Goal: Task Accomplishment & Management: Manage account settings

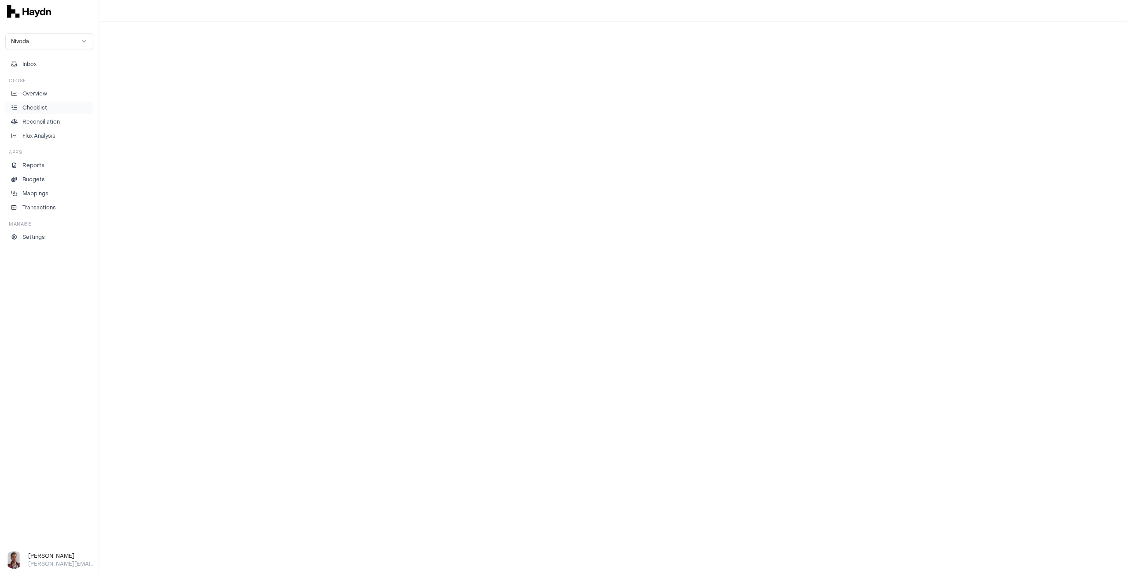
click at [40, 109] on p "Checklist" at bounding box center [34, 108] width 25 height 8
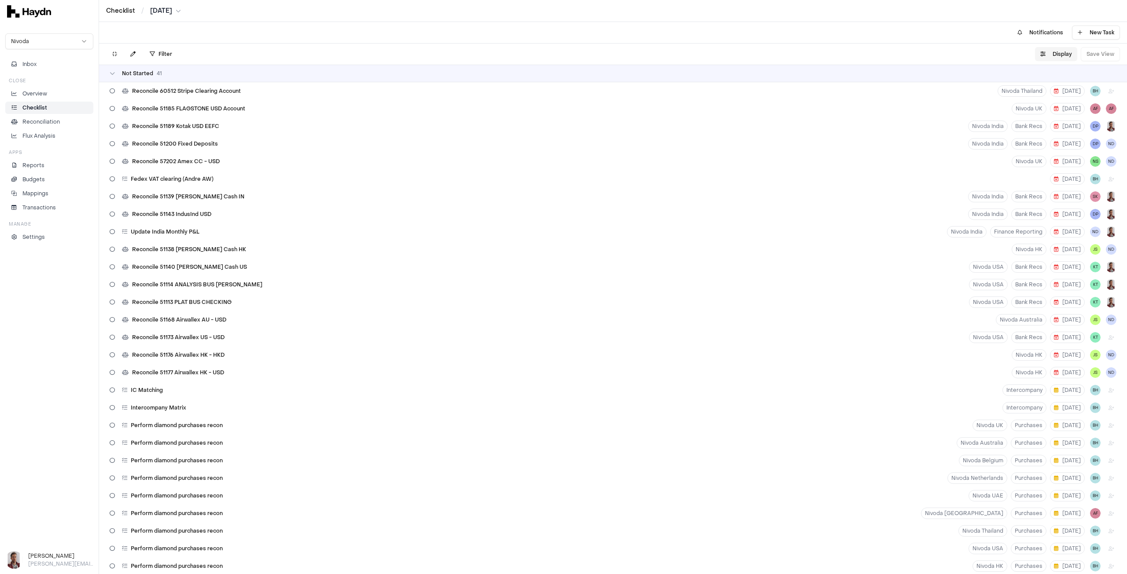
click at [1063, 53] on button "Display" at bounding box center [1056, 54] width 42 height 14
click at [1048, 77] on html "Checklist / [DATE] Nivoda Inbox Close Overview Checklist Reconciliation Flux An…" at bounding box center [563, 287] width 1127 height 574
click at [1042, 77] on html "Checklist / [DATE] Nivoda Inbox Close Overview Checklist Reconciliation Flux An…" at bounding box center [563, 287] width 1127 height 574
click at [1059, 54] on button "Display" at bounding box center [1056, 54] width 42 height 14
click at [1052, 79] on html "Checklist / [DATE] Nivoda Inbox Close Overview Checklist Reconciliation Flux An…" at bounding box center [563, 287] width 1127 height 574
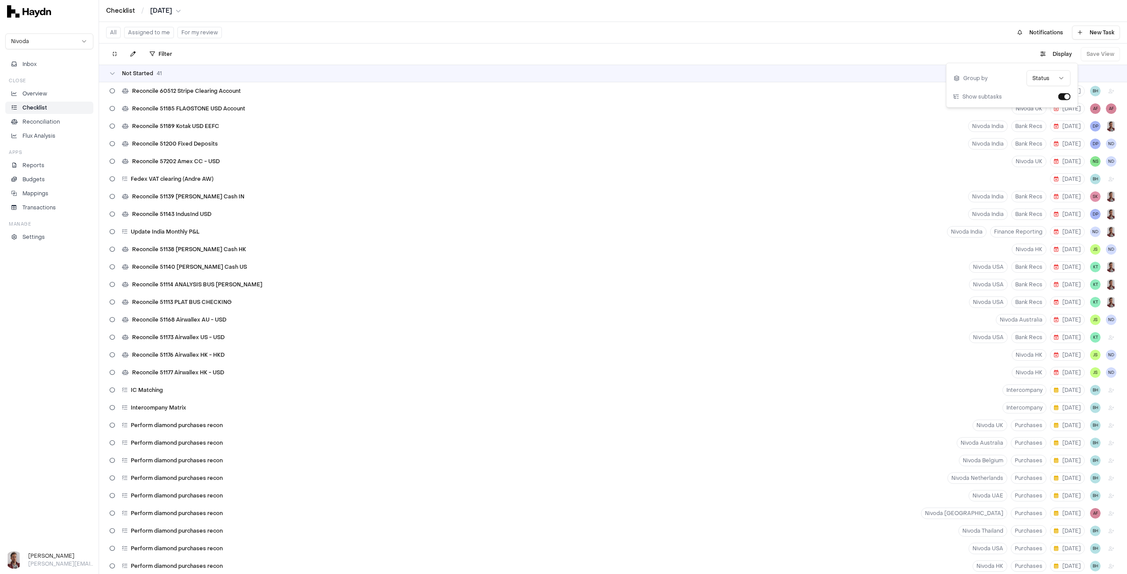
click at [1061, 78] on html "Checklist / [DATE] Nivoda Inbox Close Overview Checklist Reconciliation Flux An…" at bounding box center [563, 287] width 1127 height 574
click at [1046, 78] on html "Checklist / [DATE] Nivoda Inbox Close Overview Checklist Reconciliation Flux An…" at bounding box center [563, 287] width 1127 height 574
click at [1040, 79] on html "Checklist / [DATE] Nivoda Inbox Close Overview Checklist Reconciliation Flux An…" at bounding box center [563, 287] width 1127 height 574
click at [1042, 79] on html "Checklist / [DATE] Nivoda Inbox Close Overview Checklist Reconciliation Flux An…" at bounding box center [563, 287] width 1127 height 574
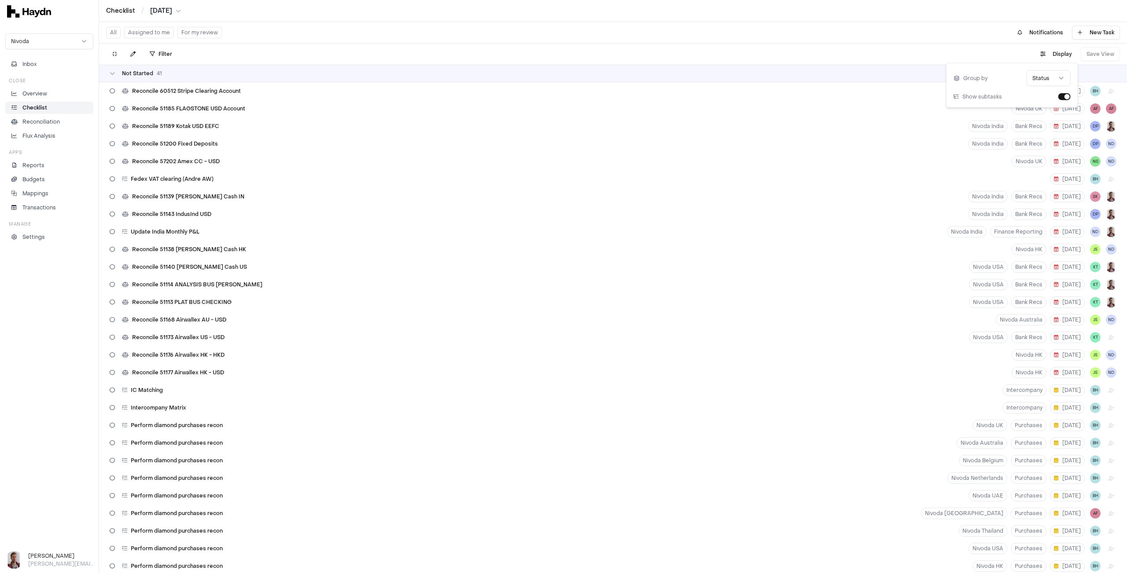
click at [886, 59] on html "Checklist / [DATE] Nivoda Inbox Close Overview Checklist Reconciliation Flux An…" at bounding box center [563, 287] width 1127 height 574
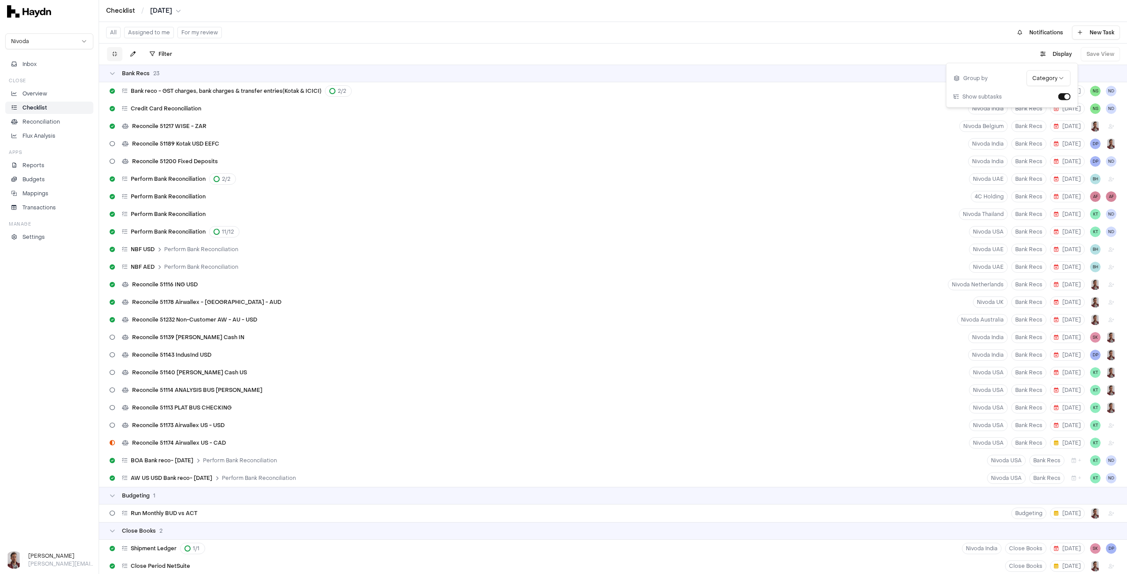
click at [114, 56] on icon at bounding box center [114, 53] width 5 height 5
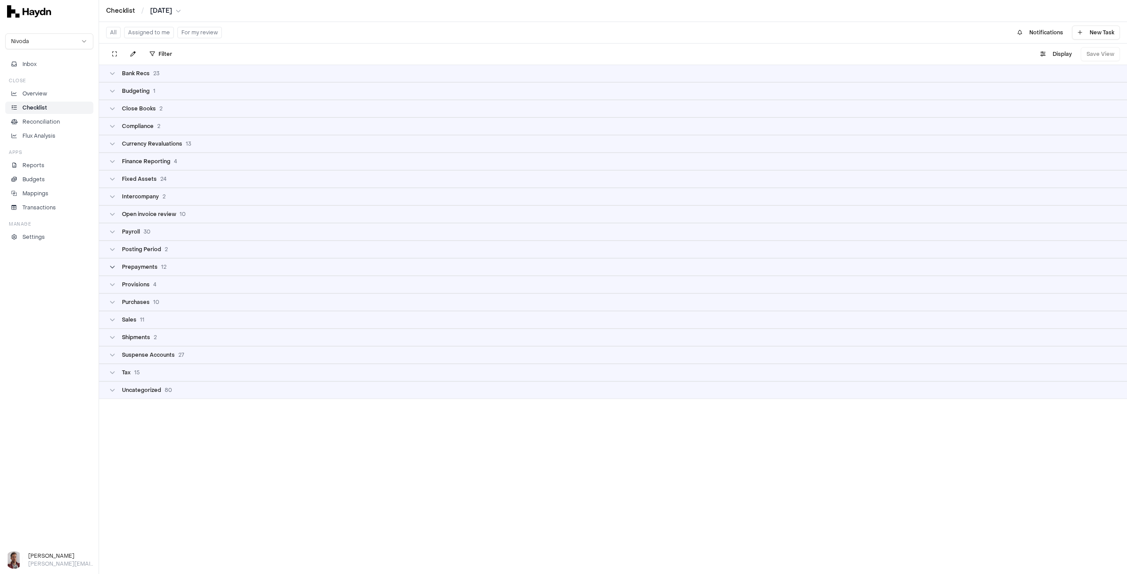
click at [153, 266] on span "Prepayments" at bounding box center [140, 267] width 36 height 7
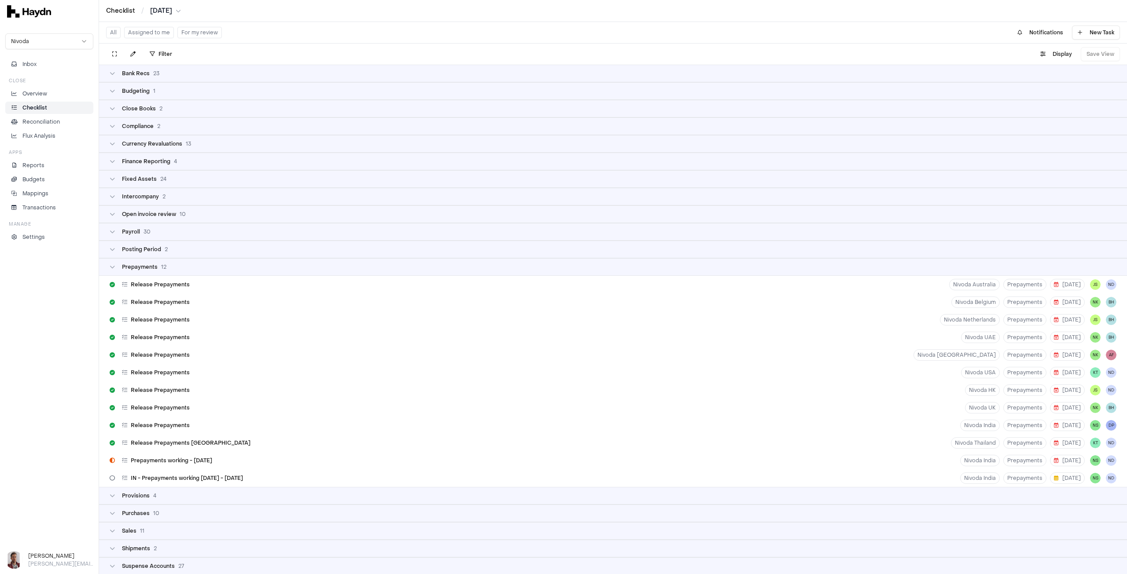
scroll to position [44, 0]
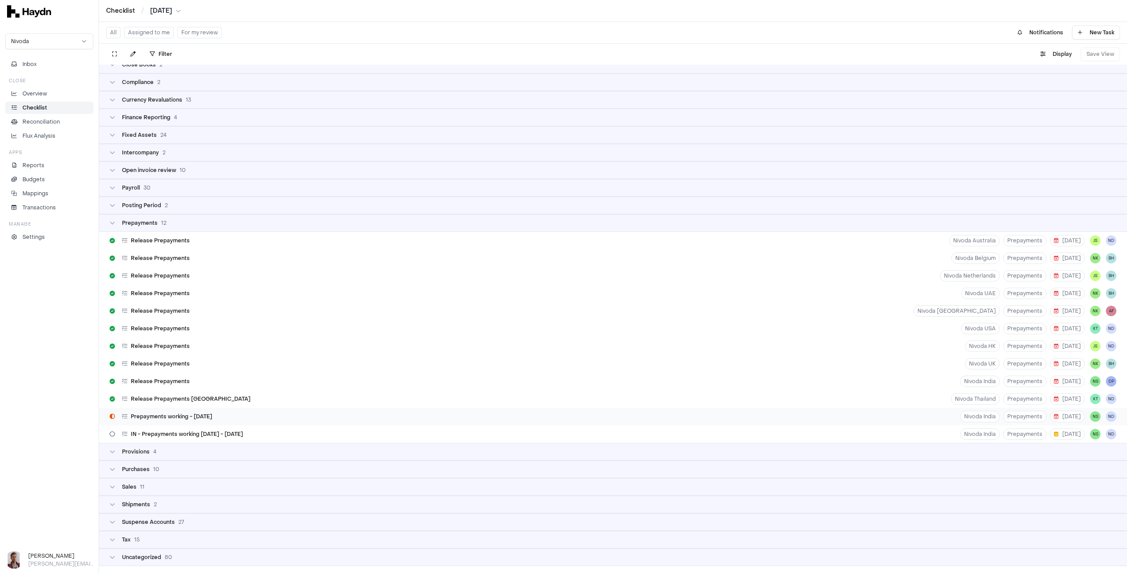
click at [205, 416] on span "Prepayments working - [DATE]" at bounding box center [171, 416] width 81 height 7
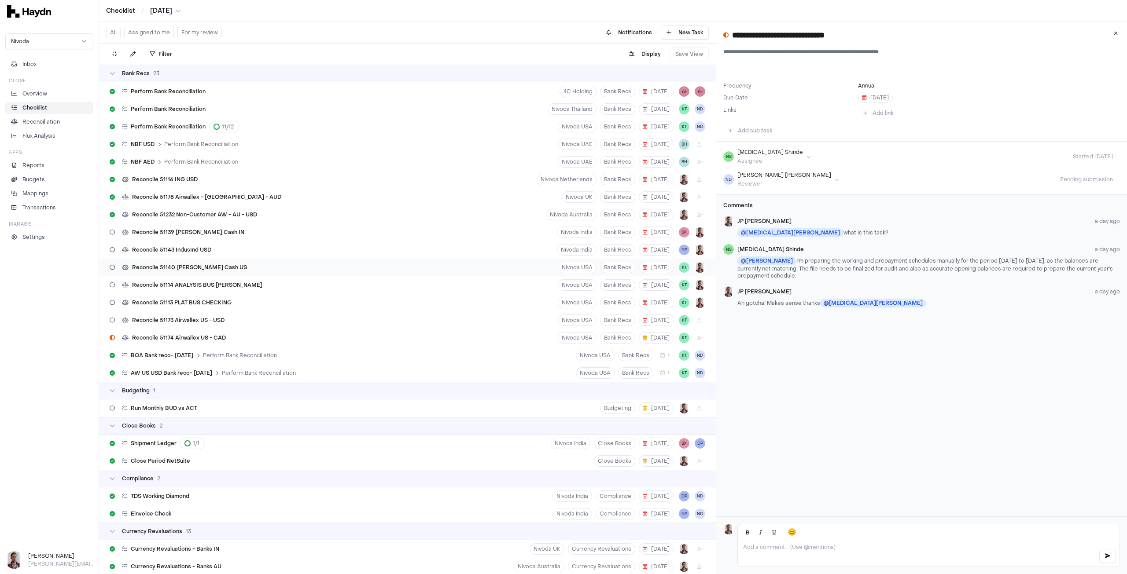
scroll to position [132, 0]
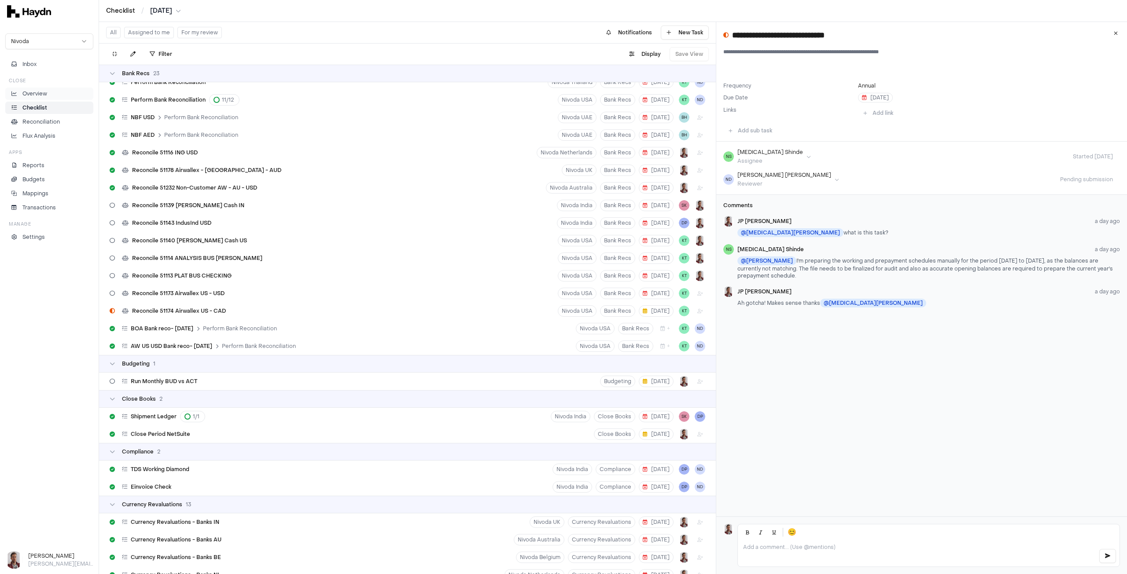
click at [45, 92] on p "Overview" at bounding box center [34, 94] width 25 height 8
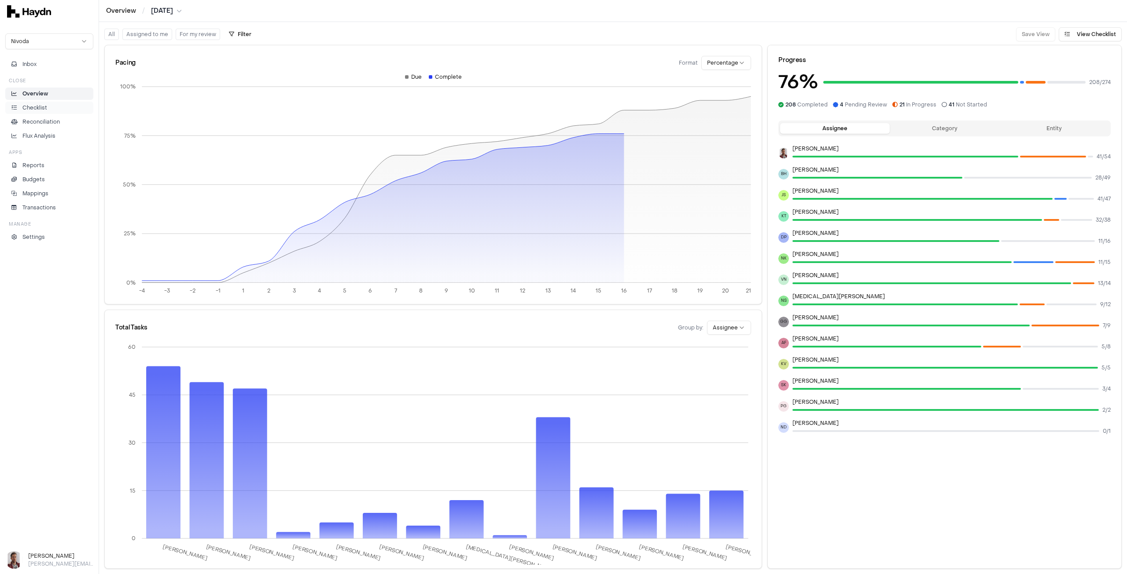
click at [40, 104] on p "Checklist" at bounding box center [34, 108] width 25 height 8
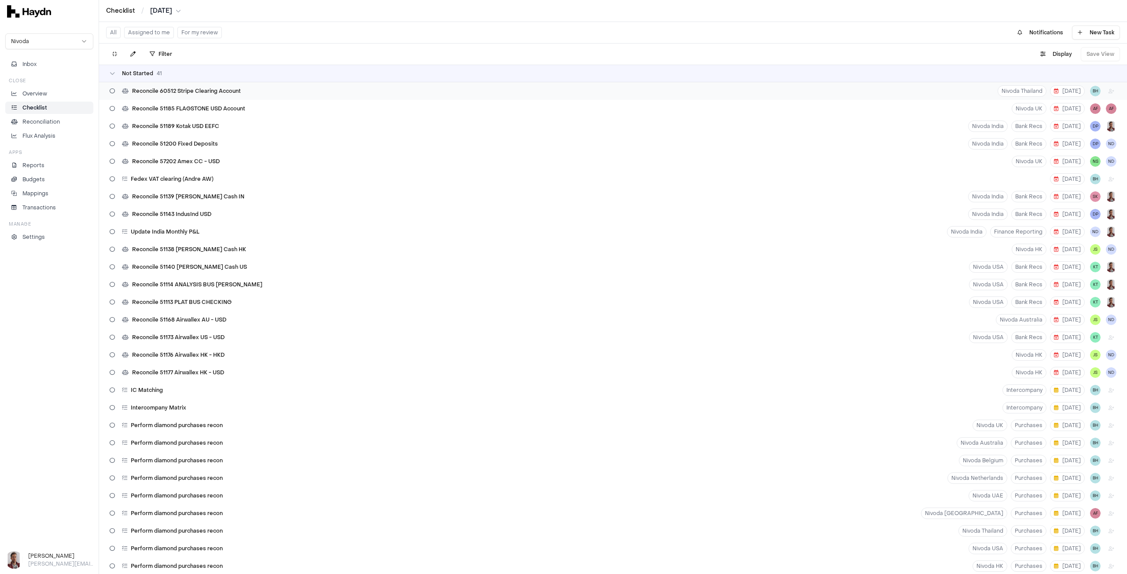
click at [223, 92] on span "Reconcile 60512 Stripe Clearing Account" at bounding box center [186, 91] width 109 height 7
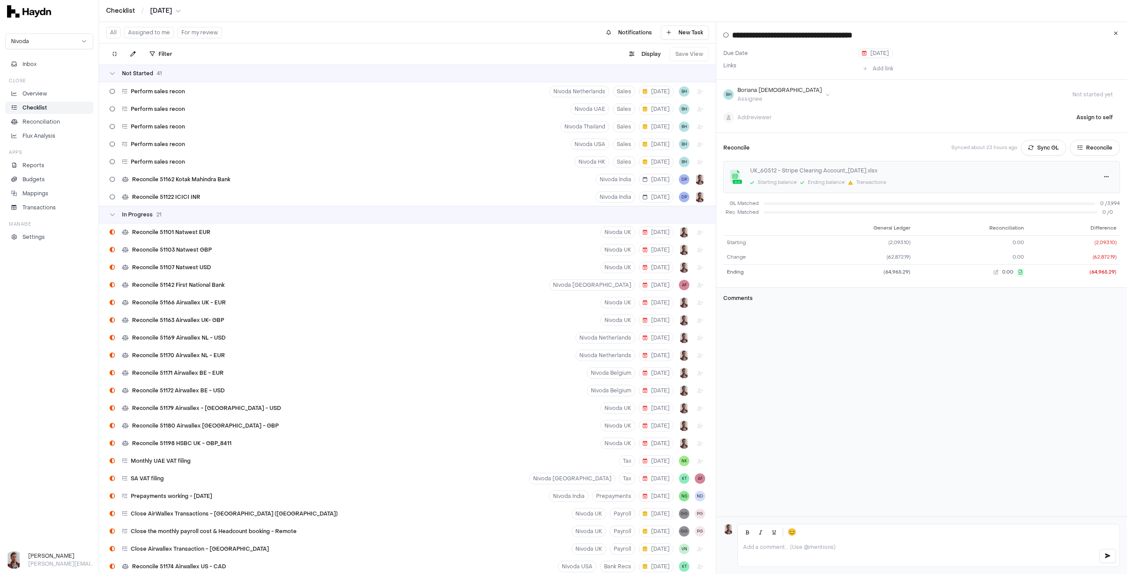
scroll to position [660, 0]
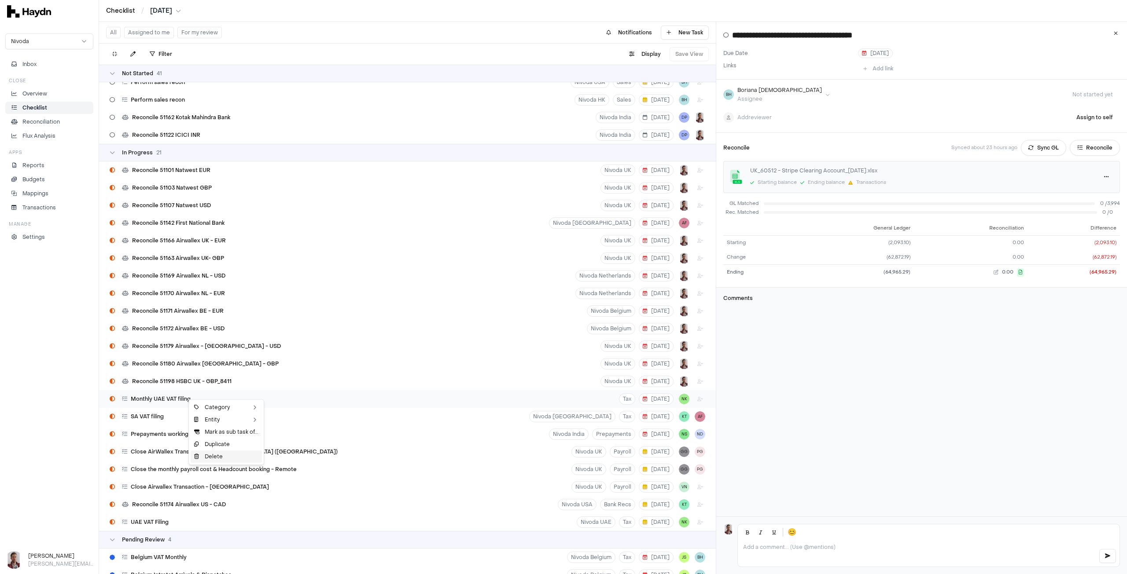
click at [230, 457] on div "Delete" at bounding box center [226, 457] width 71 height 12
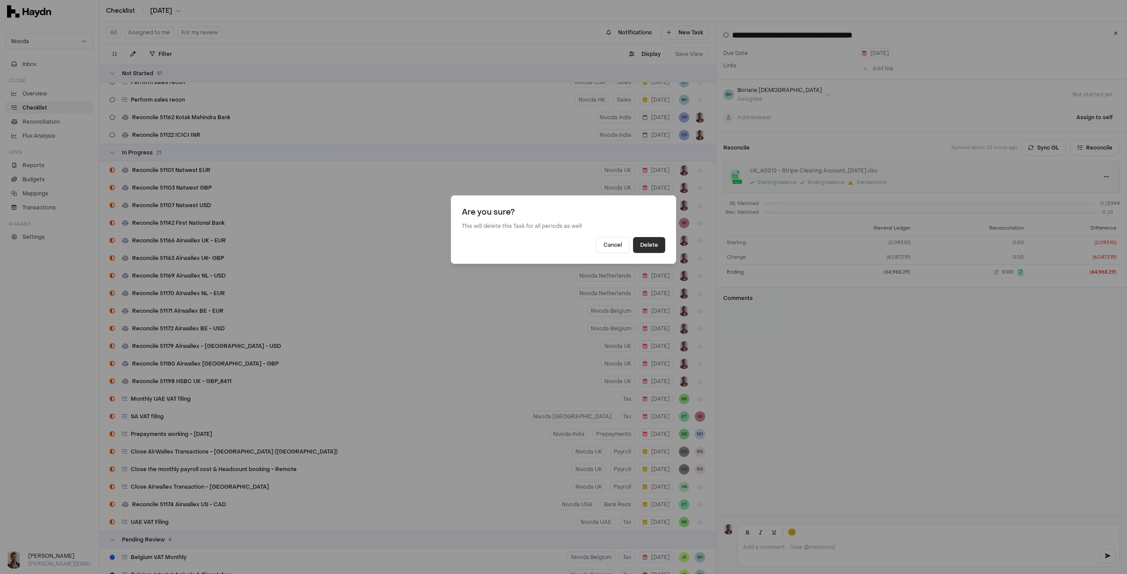
click at [653, 244] on button "Delete" at bounding box center [649, 245] width 32 height 16
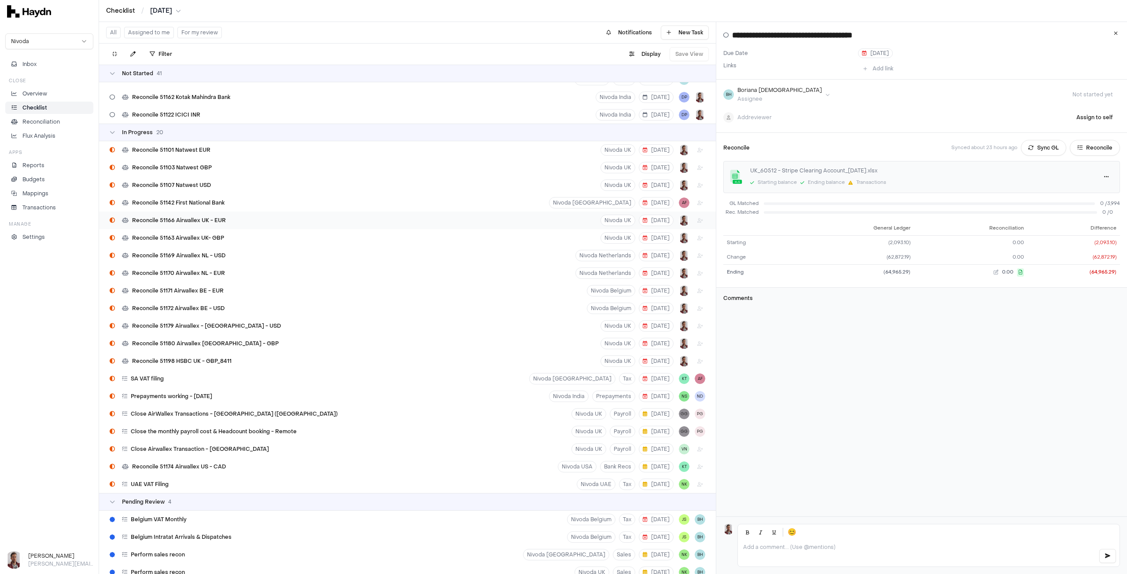
scroll to position [748, 0]
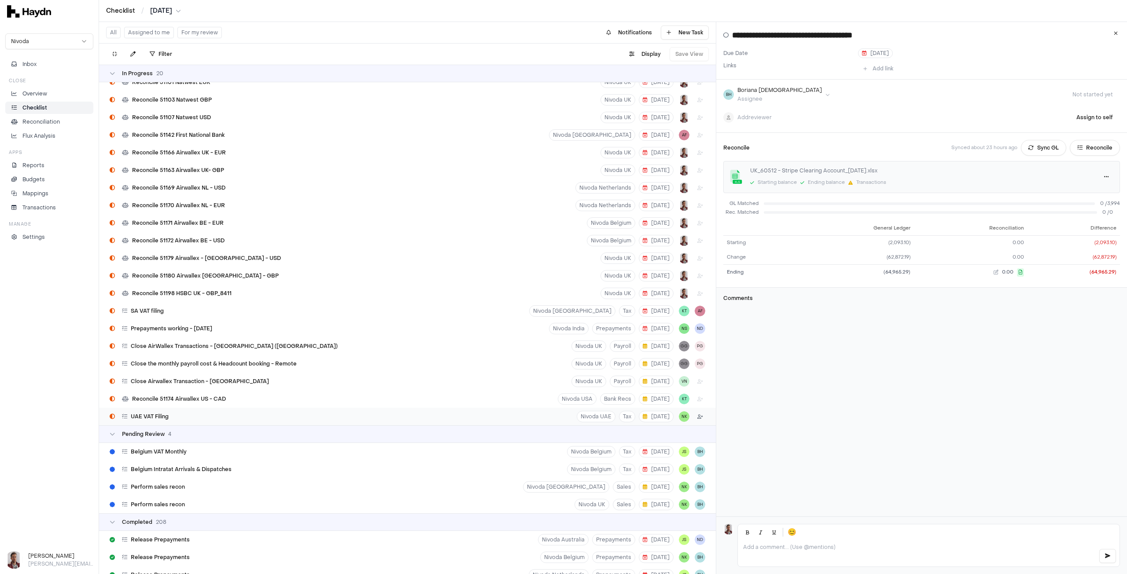
click at [692, 415] on html "Checklist / [DATE] Nivoda Inbox Close Overview Checklist Reconciliation Flux An…" at bounding box center [563, 287] width 1127 height 574
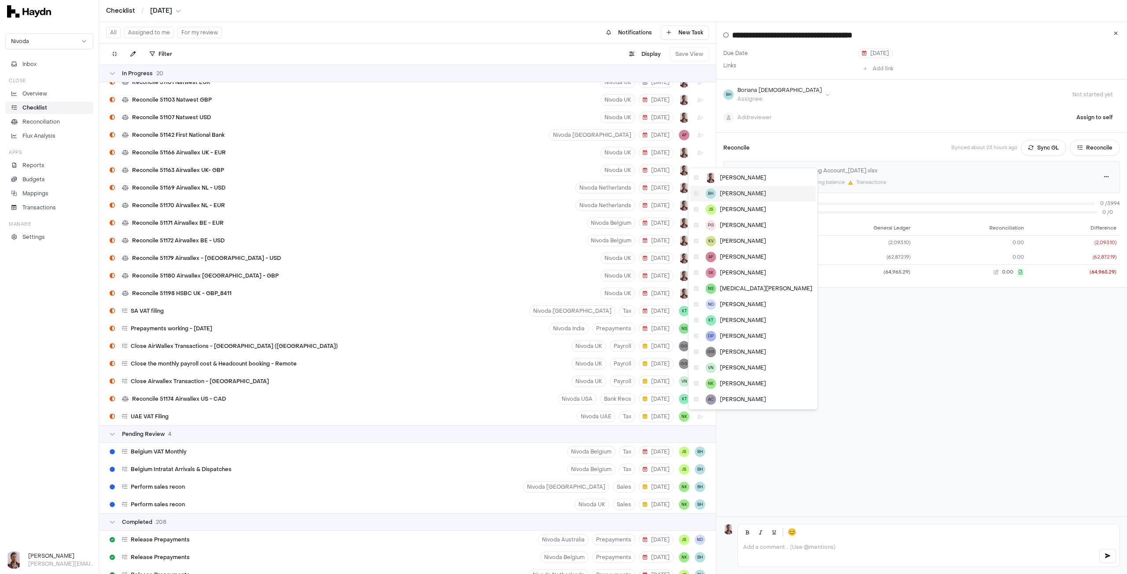
click at [721, 190] on span "[PERSON_NAME]" at bounding box center [743, 193] width 46 height 7
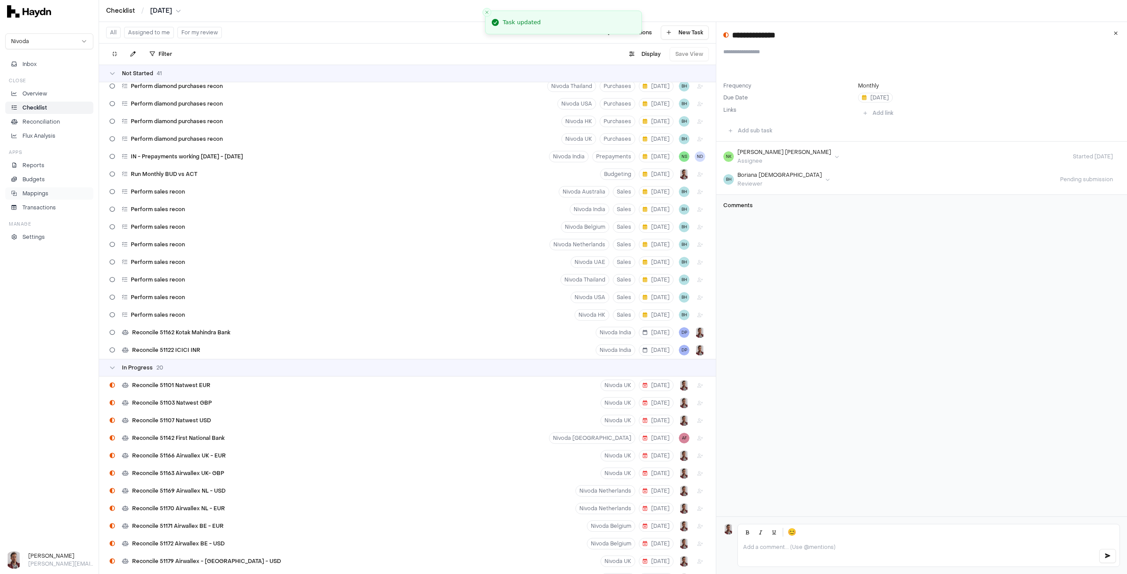
scroll to position [440, 0]
click at [34, 93] on p "Overview" at bounding box center [34, 94] width 25 height 8
